Goal: Information Seeking & Learning: Compare options

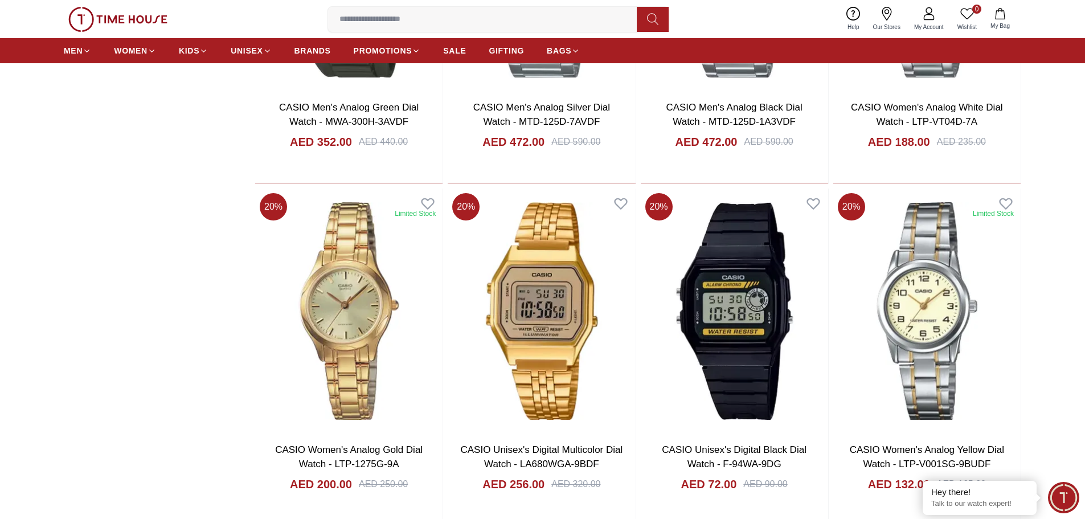
scroll to position [1937, 0]
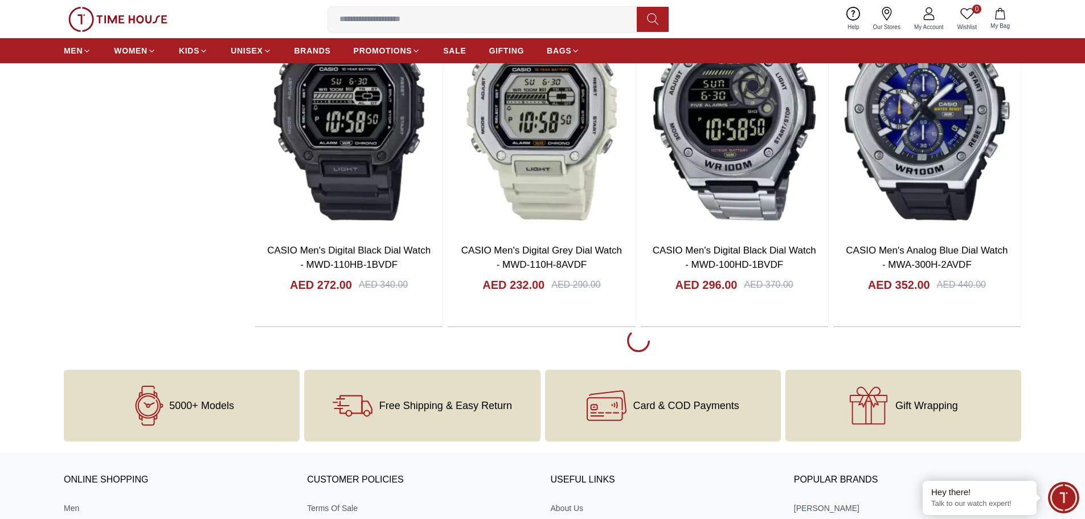
scroll to position [5639, 0]
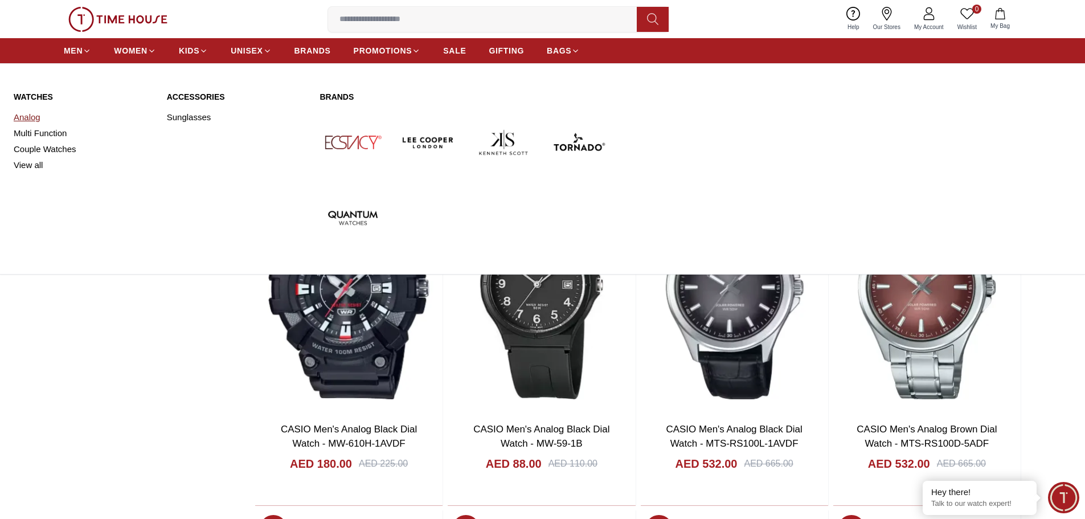
click at [31, 116] on link "Analog" at bounding box center [84, 117] width 140 height 16
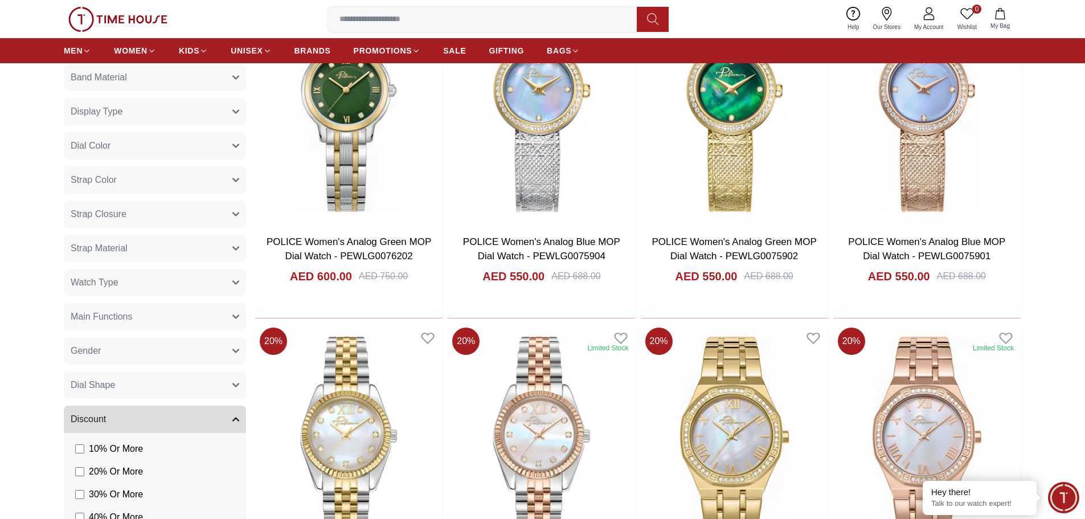
scroll to position [741, 0]
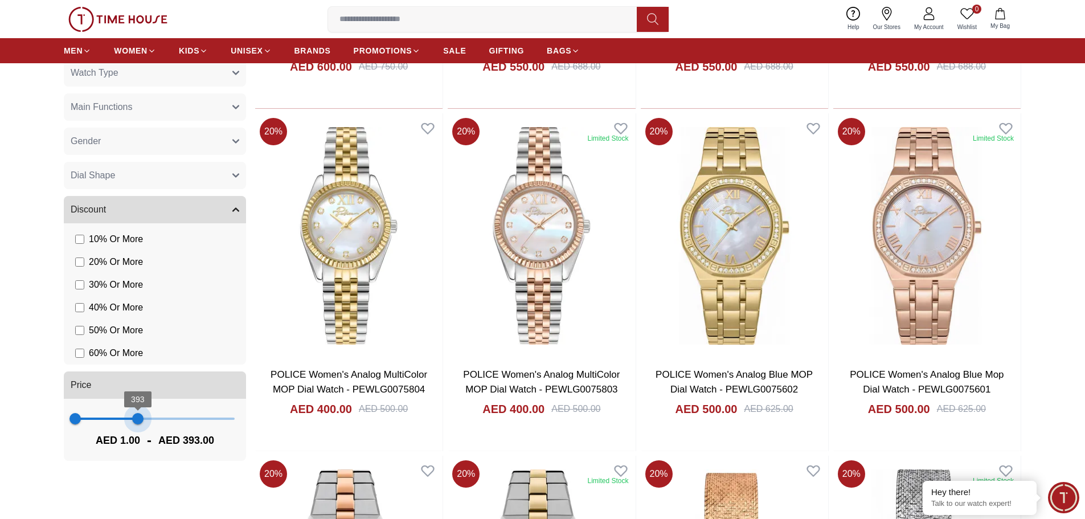
type input "***"
drag, startPoint x: 230, startPoint y: 417, endPoint x: 139, endPoint y: 430, distance: 92.0
click at [139, 424] on span "401" at bounding box center [138, 418] width 11 height 11
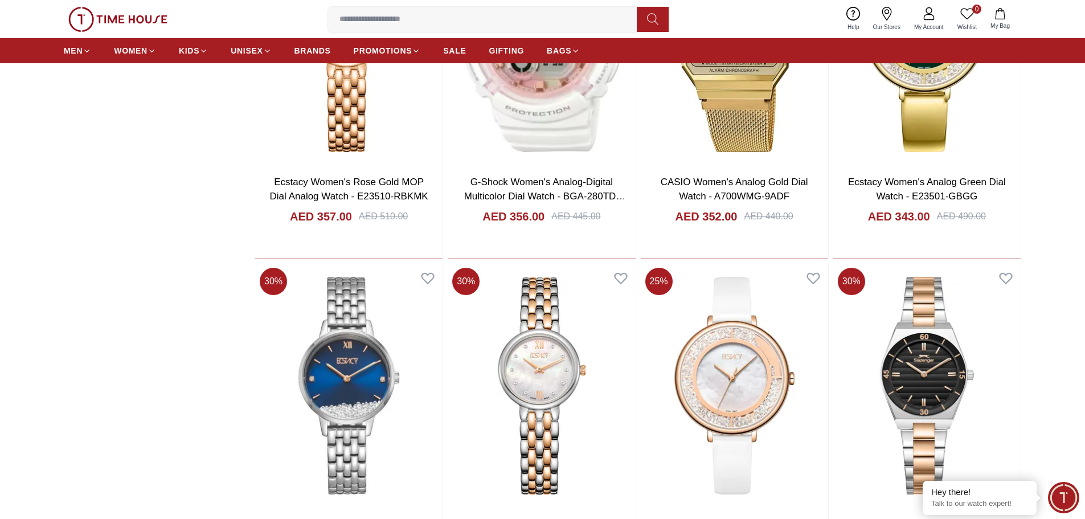
scroll to position [1361, 0]
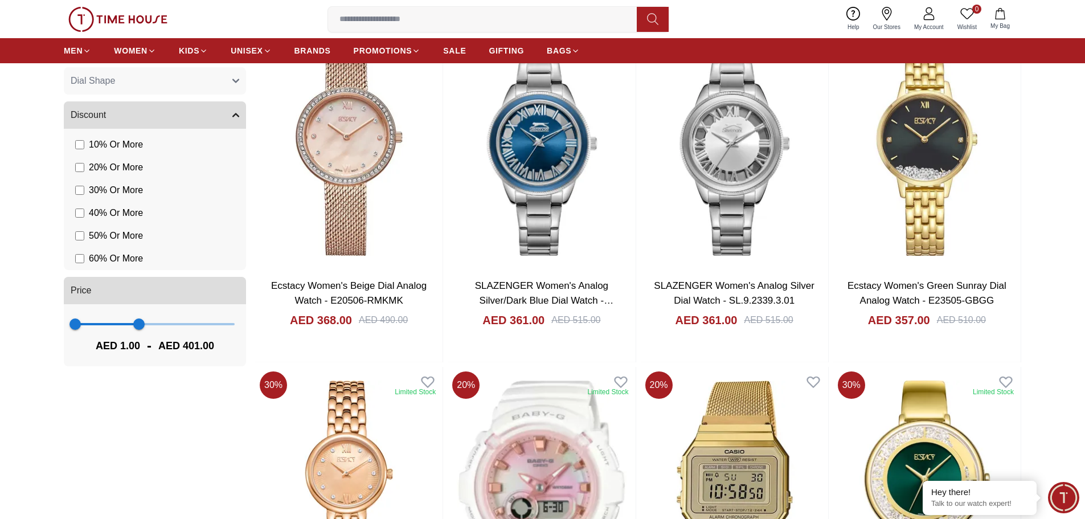
scroll to position [849, 0]
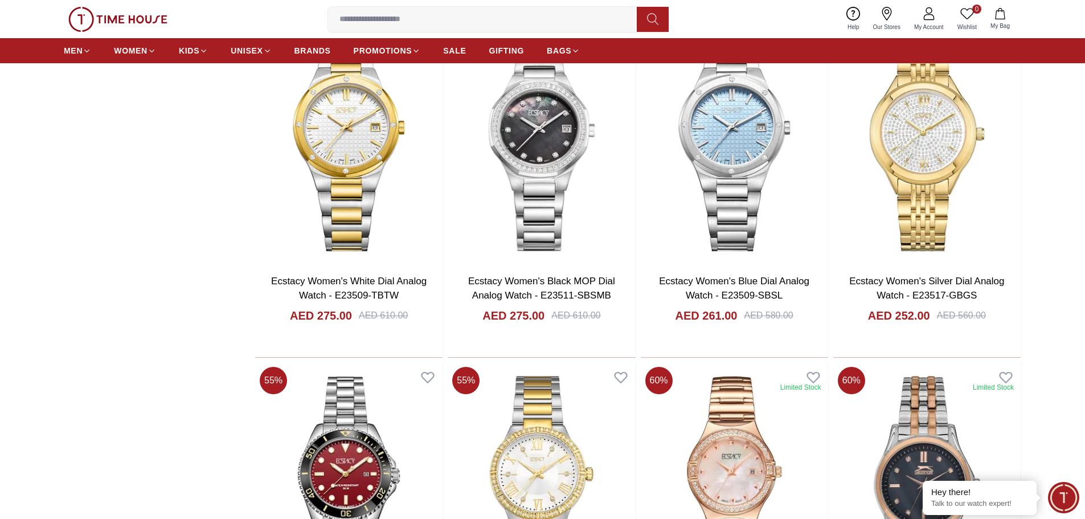
scroll to position [1361, 0]
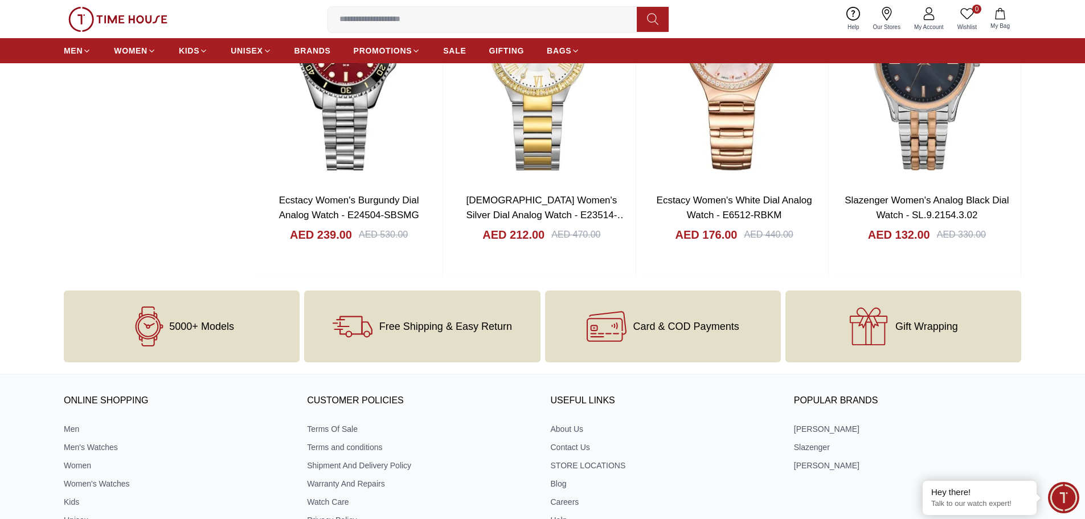
scroll to position [1646, 0]
